Goal: Complete application form

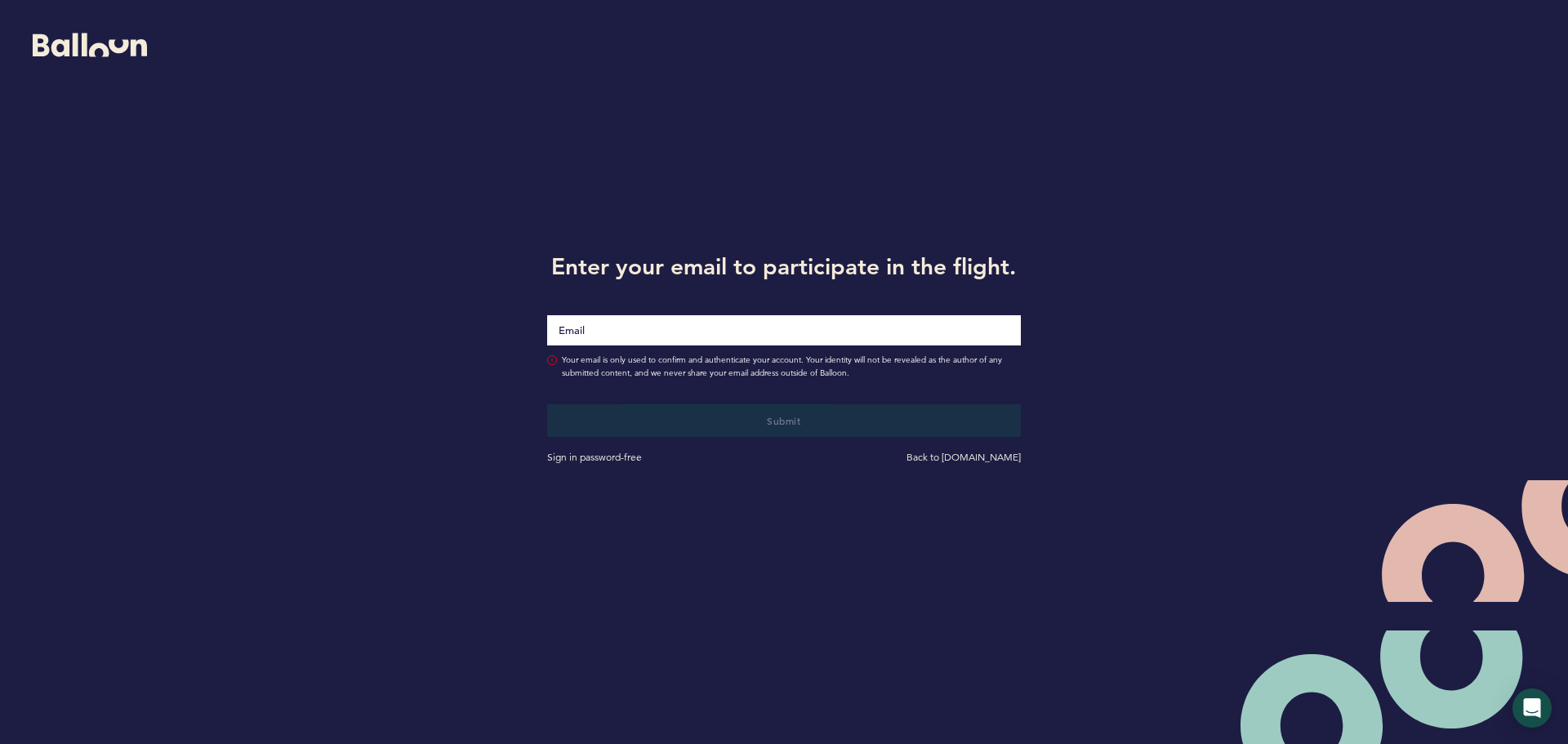
click at [623, 324] on input "Email" at bounding box center [784, 330] width 474 height 30
click at [609, 328] on input "Email" at bounding box center [784, 330] width 474 height 30
type input "[EMAIL_ADDRESS][DOMAIN_NAME]"
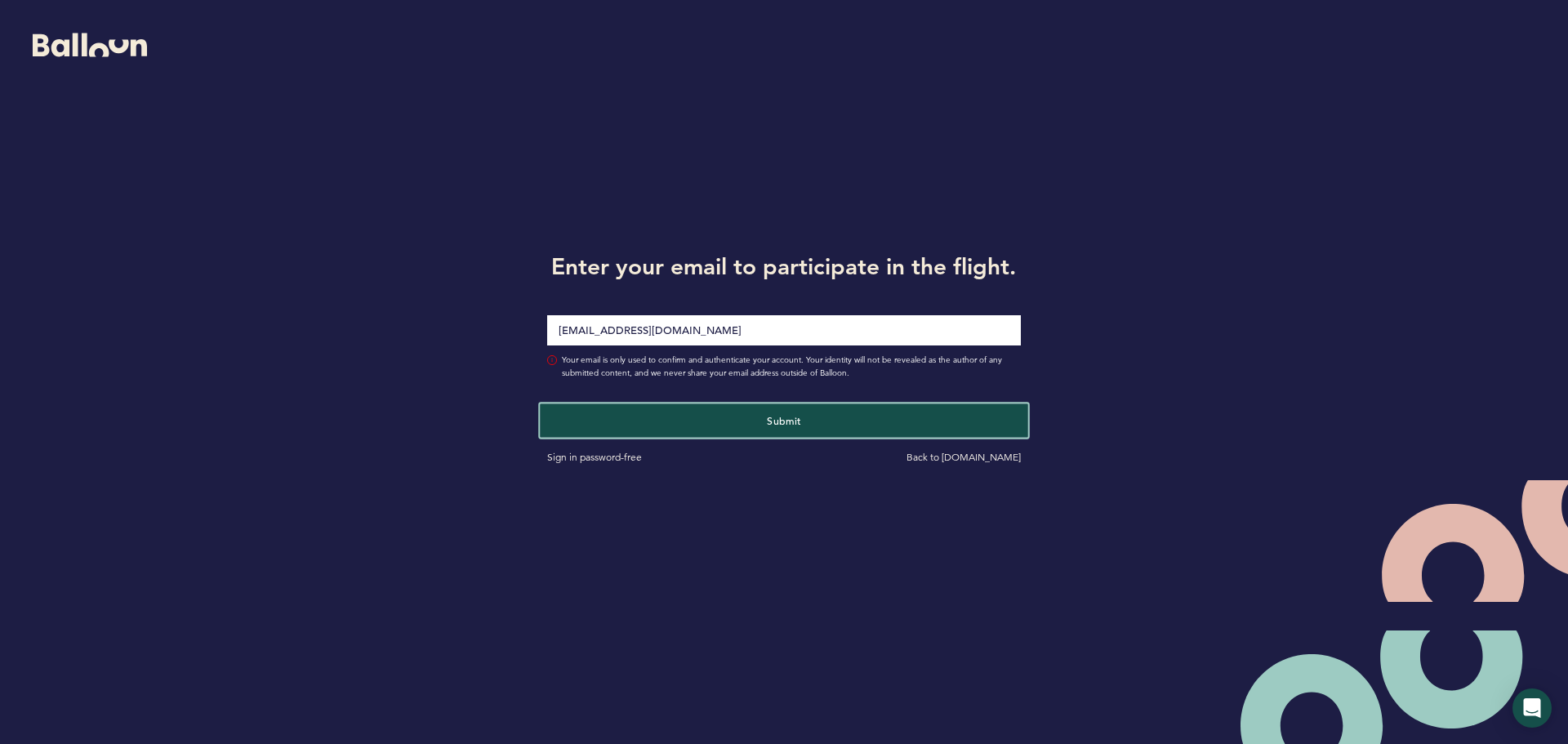
click at [763, 425] on button "Submit" at bounding box center [783, 420] width 487 height 34
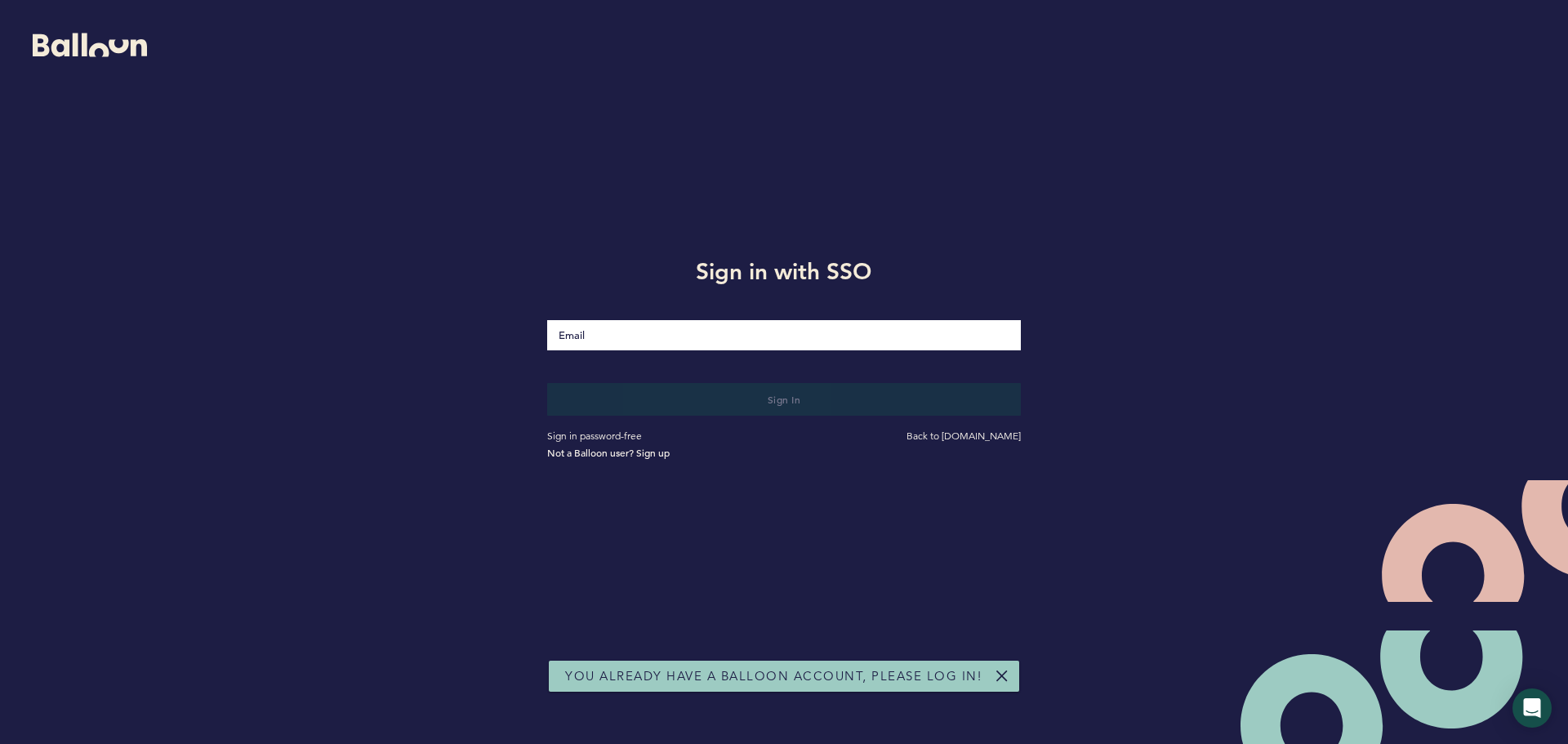
click at [588, 336] on input "Email" at bounding box center [784, 335] width 474 height 30
click at [601, 333] on input "ltap" at bounding box center [784, 336] width 474 height 31
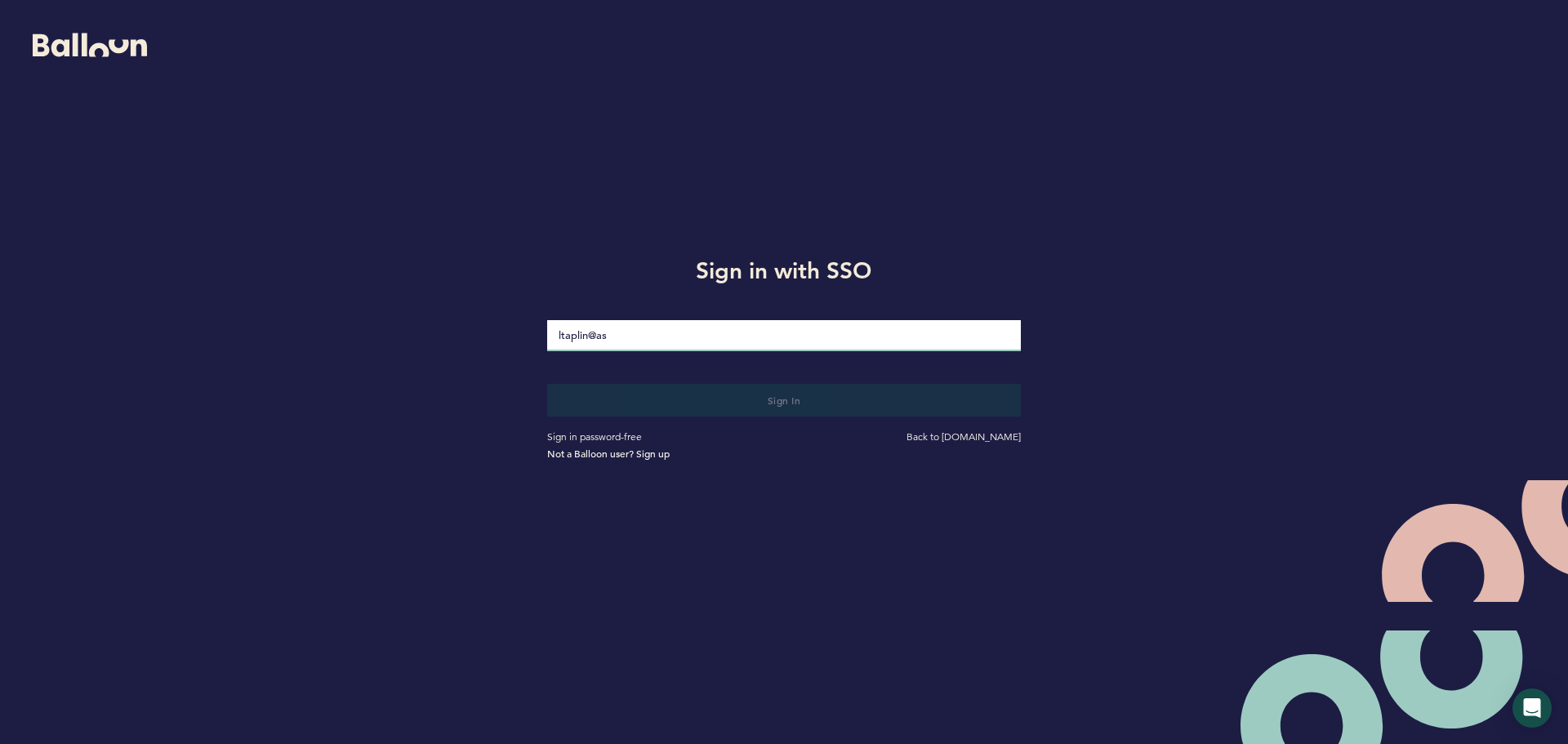
type input "[EMAIL_ADDRESS][DOMAIN_NAME]"
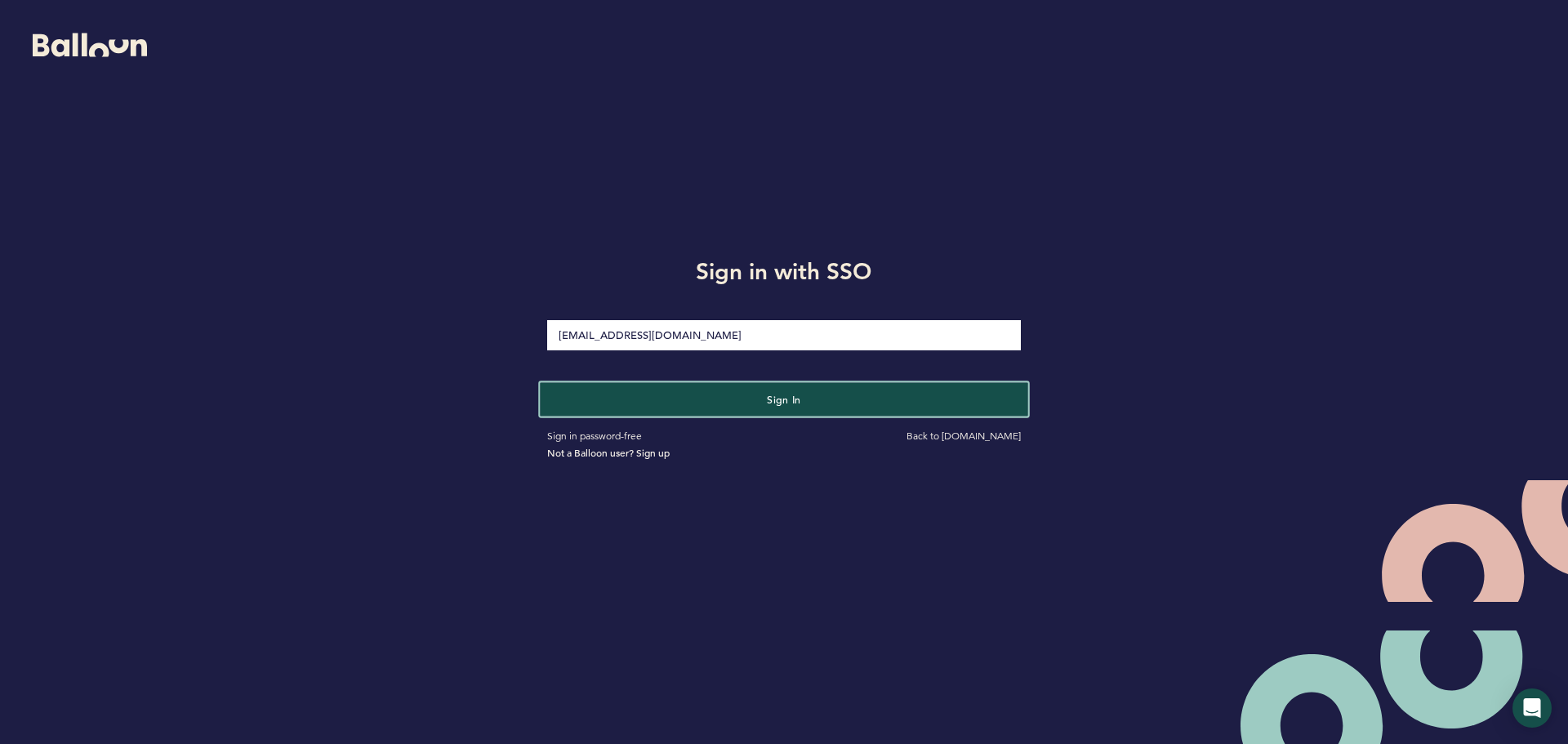
click at [757, 400] on button "Sign in" at bounding box center [783, 399] width 487 height 34
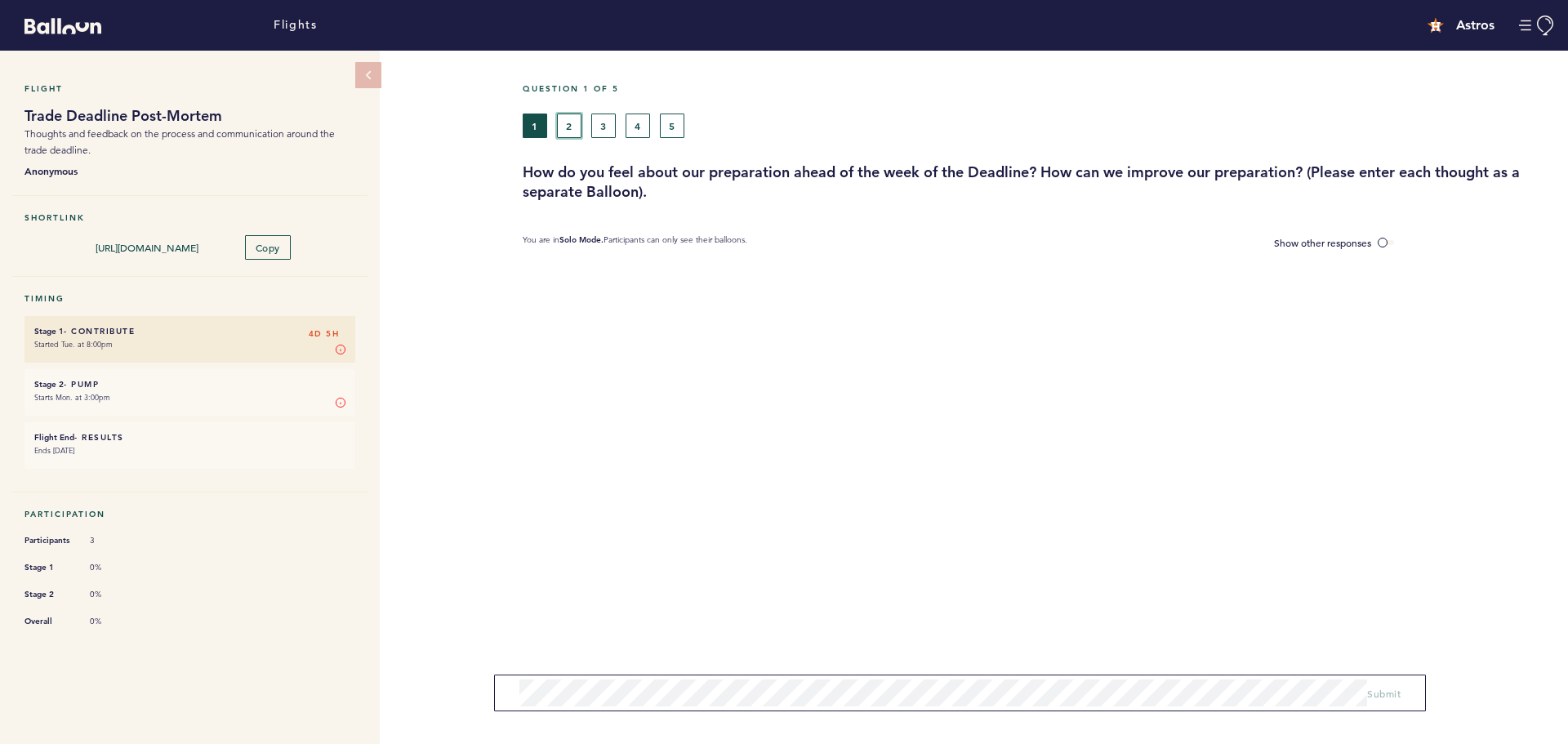
click at [569, 132] on button "2" at bounding box center [569, 126] width 25 height 25
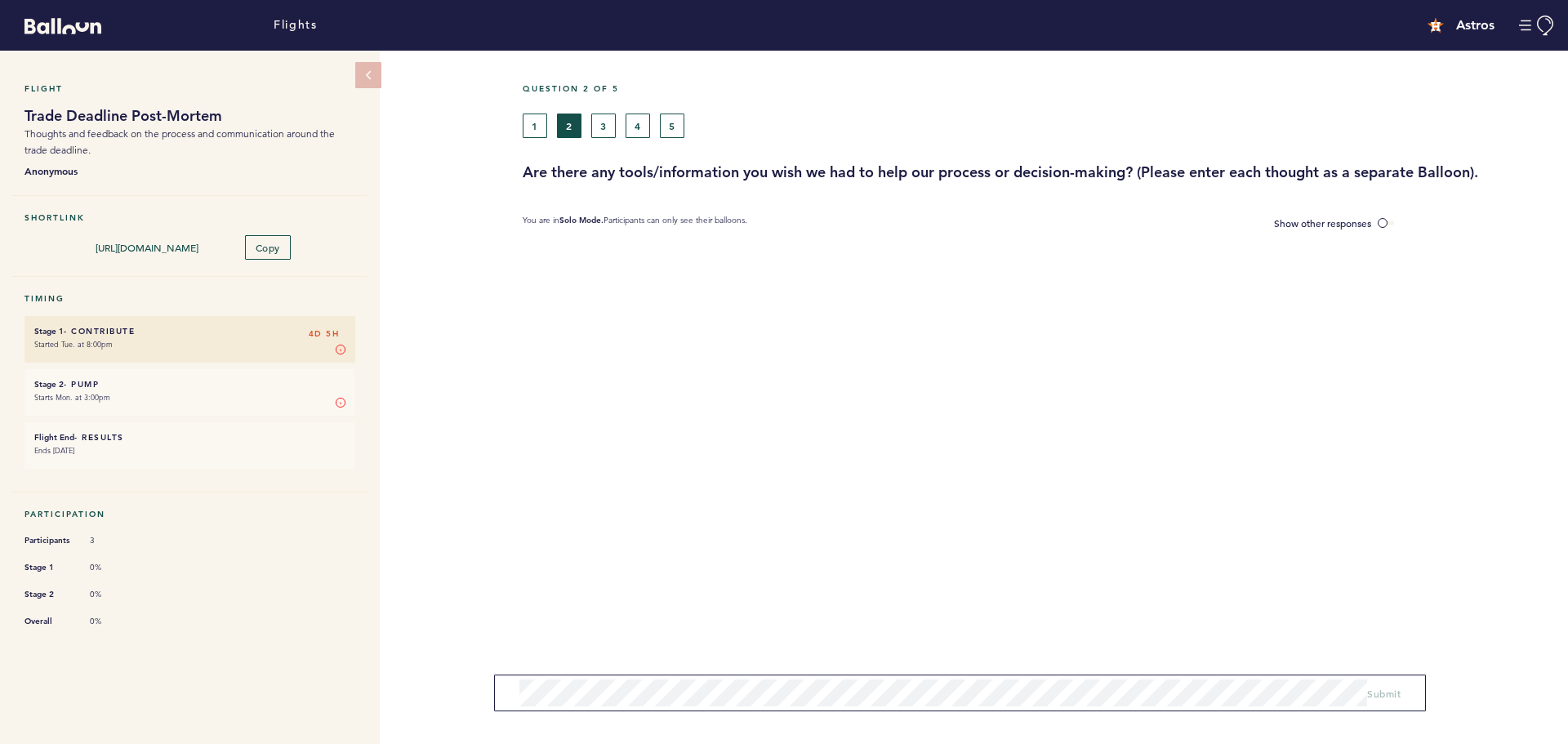
drag, startPoint x: 528, startPoint y: 169, endPoint x: 1199, endPoint y: 181, distance: 671.1
click at [1199, 181] on div "Question 2 of 5 1 2 3 4 5 Are there any tools/information you wish we had to he…" at bounding box center [1045, 397] width 1045 height 693
click at [607, 121] on button "3" at bounding box center [604, 126] width 25 height 25
click at [640, 121] on button "4" at bounding box center [638, 126] width 25 height 25
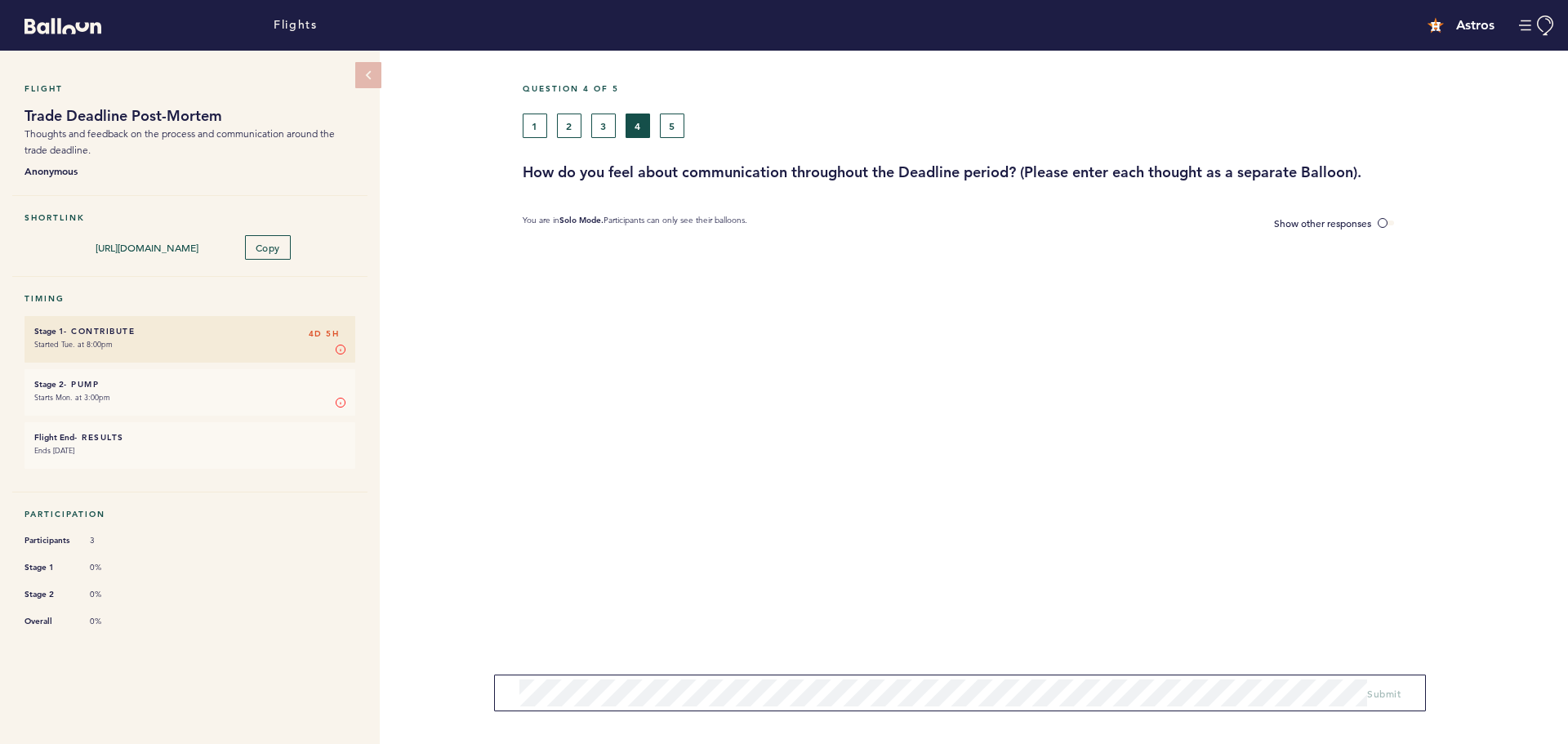
click at [686, 123] on div "1 2 3 4 5" at bounding box center [907, 126] width 768 height 25
click at [677, 130] on button "5" at bounding box center [673, 126] width 25 height 25
click at [632, 128] on button "4" at bounding box center [638, 126] width 25 height 25
click at [608, 128] on button "3" at bounding box center [604, 126] width 25 height 25
click at [570, 126] on button "2" at bounding box center [569, 126] width 25 height 25
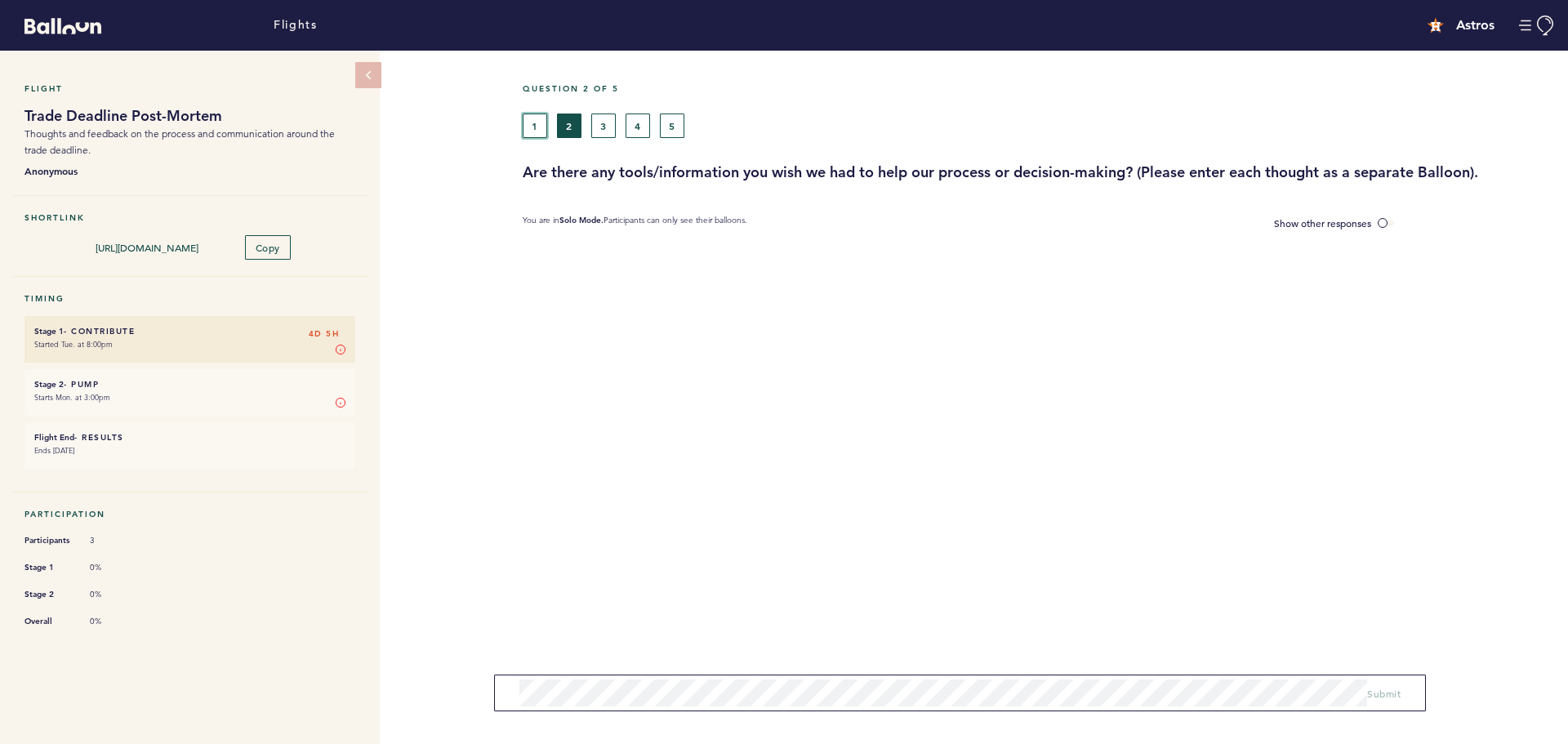
click at [532, 128] on button "1" at bounding box center [535, 126] width 25 height 25
